Goal: Task Accomplishment & Management: Use online tool/utility

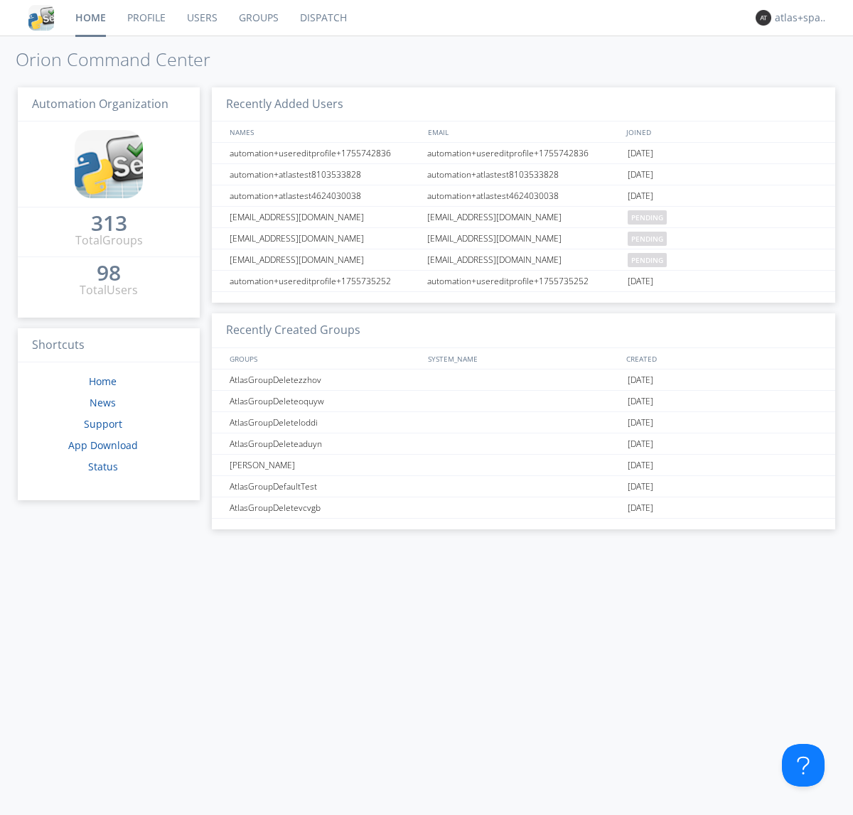
click at [322, 18] on link "Dispatch" at bounding box center [323, 18] width 68 height 36
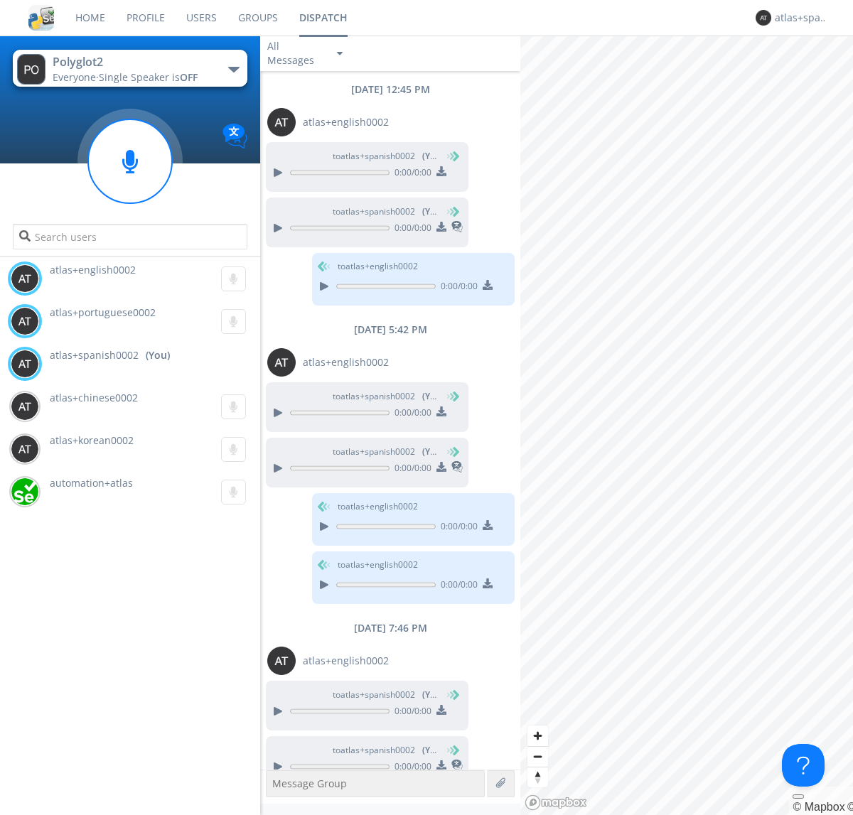
scroll to position [80, 0]
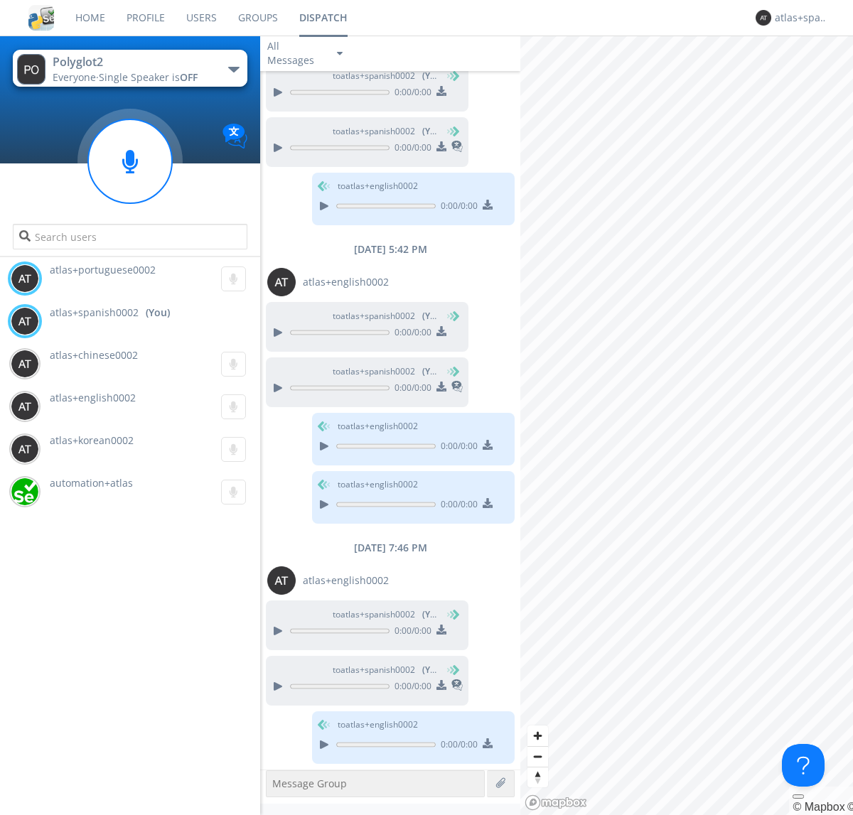
click at [233, 69] on div "button" at bounding box center [233, 70] width 11 height 6
click at [0, 0] on span "Polyglot3" at bounding box center [0, 0] width 0 height 0
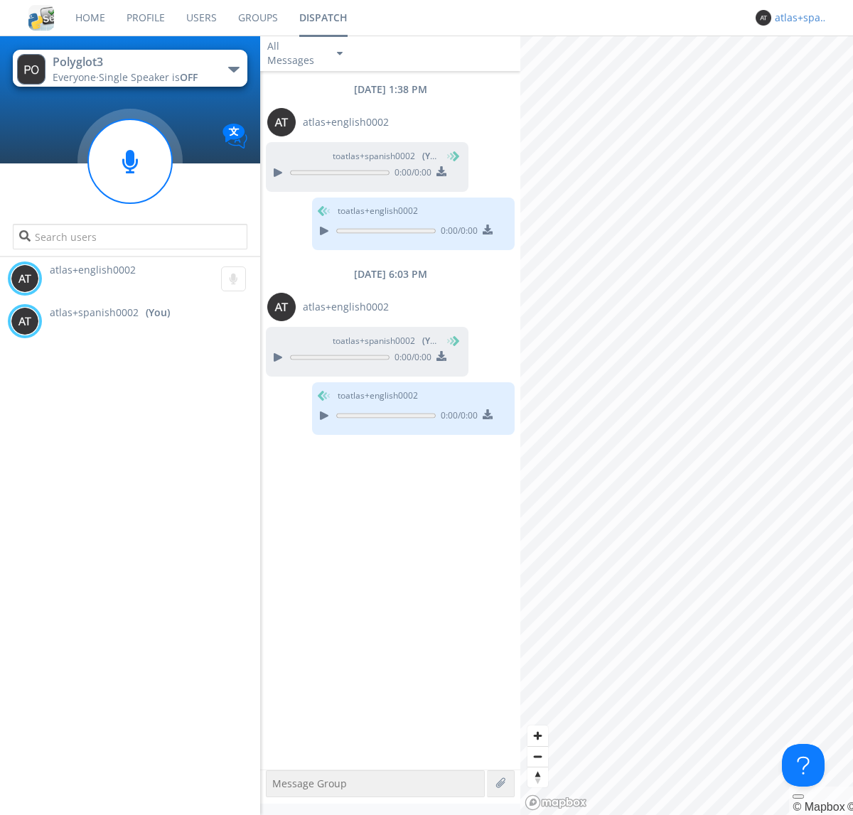
click at [797, 18] on div "atlas+spanish0002" at bounding box center [801, 18] width 53 height 14
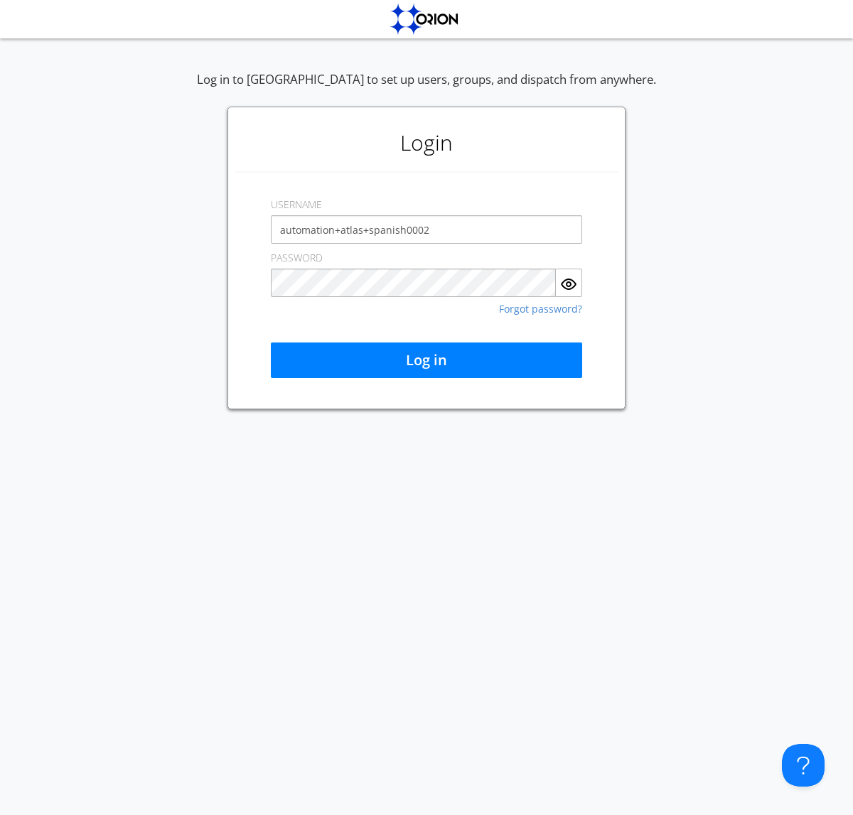
type input "automation+atlas+spanish0002"
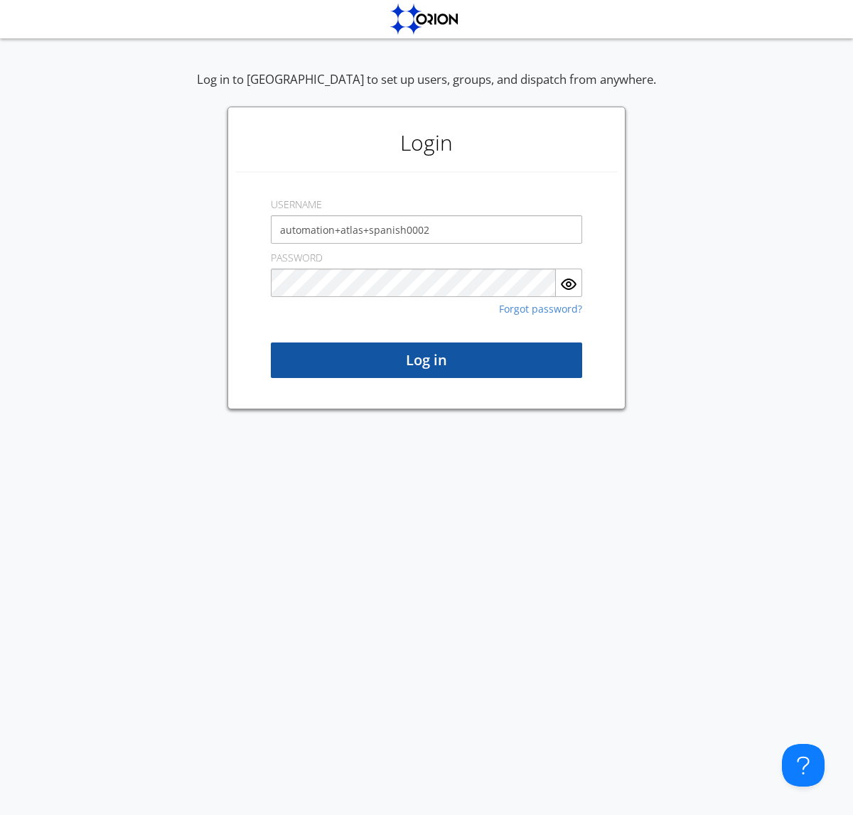
click at [426, 360] on button "Log in" at bounding box center [426, 361] width 311 height 36
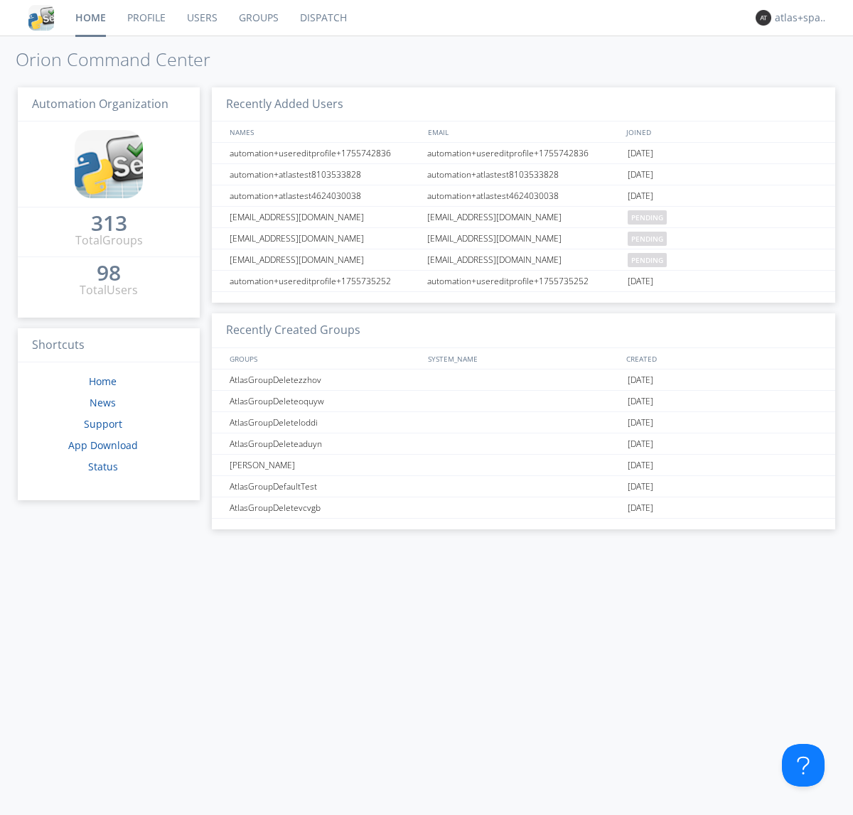
click at [322, 18] on link "Dispatch" at bounding box center [323, 18] width 68 height 36
